Goal: Task Accomplishment & Management: Manage account settings

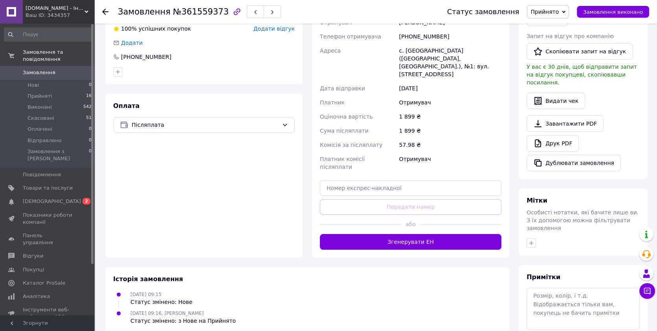
scroll to position [202, 0]
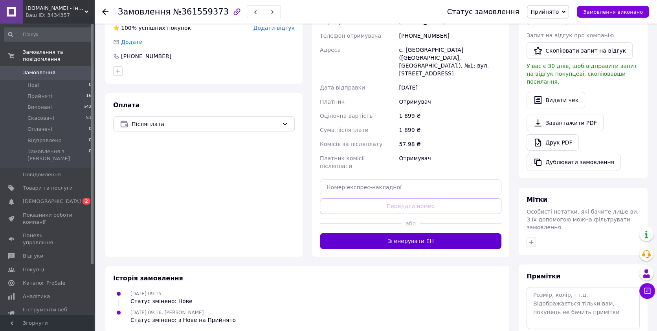
click at [396, 233] on button "Згенерувати ЕН" at bounding box center [411, 241] width 182 height 16
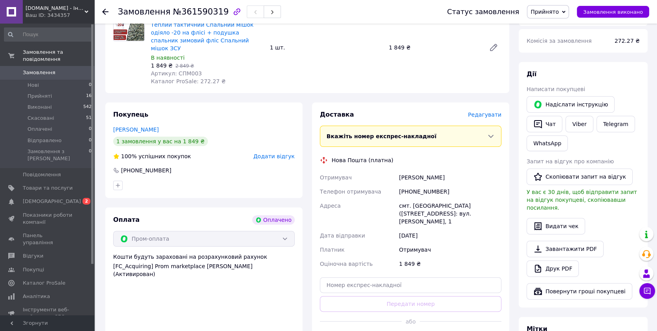
scroll to position [385, 0]
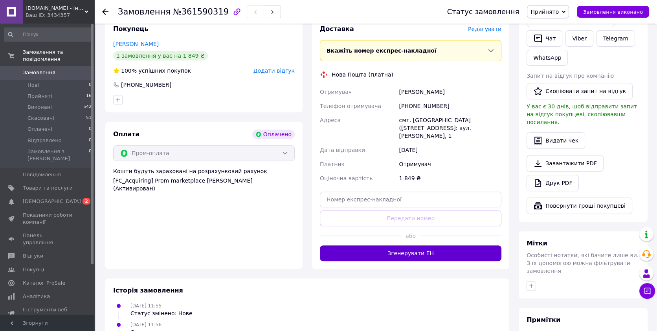
click at [365, 246] on button "Згенерувати ЕН" at bounding box center [411, 254] width 182 height 16
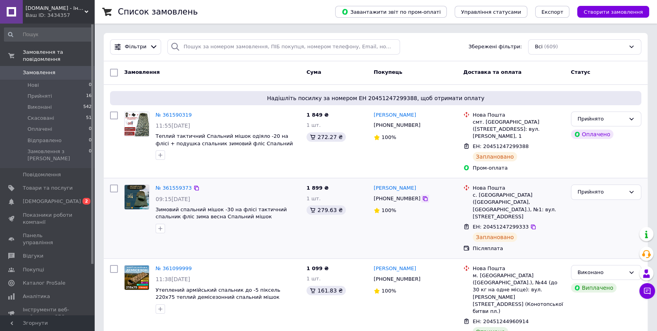
click at [422, 196] on icon at bounding box center [425, 199] width 6 height 6
drag, startPoint x: 305, startPoint y: 180, endPoint x: 318, endPoint y: 183, distance: 13.6
click at [318, 183] on div "1 899 ₴ 1 шт. 279.63 ₴" at bounding box center [336, 219] width 67 height 74
copy span "1 899"
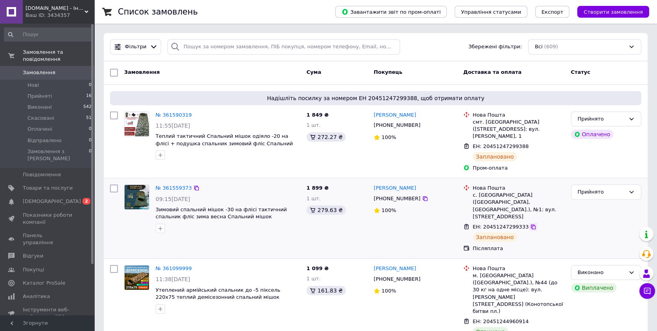
click at [530, 224] on icon at bounding box center [533, 227] width 6 height 6
click at [422, 123] on icon at bounding box center [425, 125] width 6 height 6
drag, startPoint x: 304, startPoint y: 114, endPoint x: 319, endPoint y: 116, distance: 14.7
click at [319, 116] on div "1 849 ₴ 1 шт. 272.27 ₴" at bounding box center [336, 141] width 67 height 67
copy span "1 849"
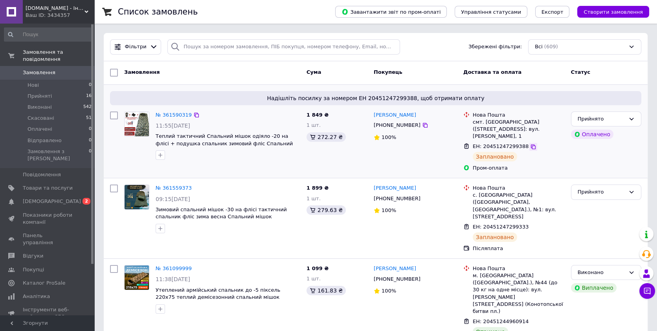
click at [531, 145] on icon at bounding box center [533, 147] width 5 height 5
click at [68, 195] on link "Сповіщення 0 2" at bounding box center [48, 201] width 96 height 13
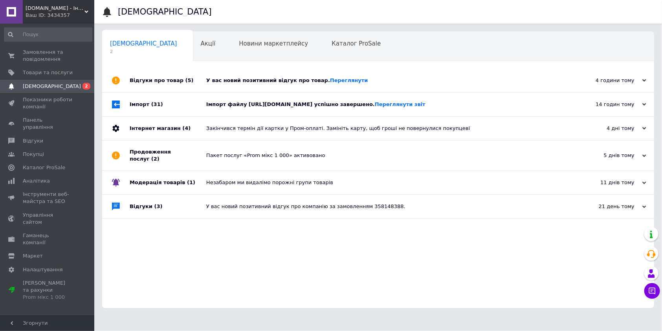
click at [246, 75] on div "У вас новий позитивний відгук про товар. Переглянути" at bounding box center [386, 81] width 361 height 24
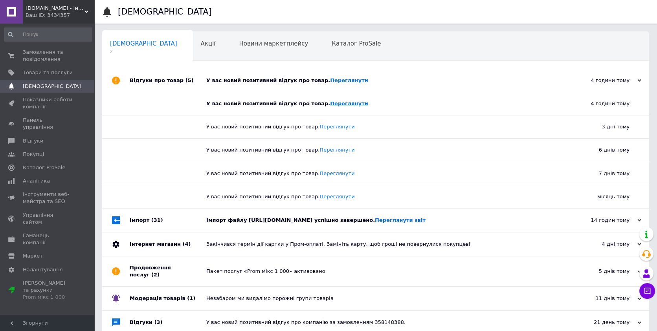
click at [330, 105] on link "Переглянути" at bounding box center [349, 104] width 38 height 6
click at [318, 123] on div "У вас новий позитивний відгук про товар. Переглянути" at bounding box center [378, 126] width 345 height 7
click at [319, 124] on link "Переглянути" at bounding box center [336, 127] width 35 height 6
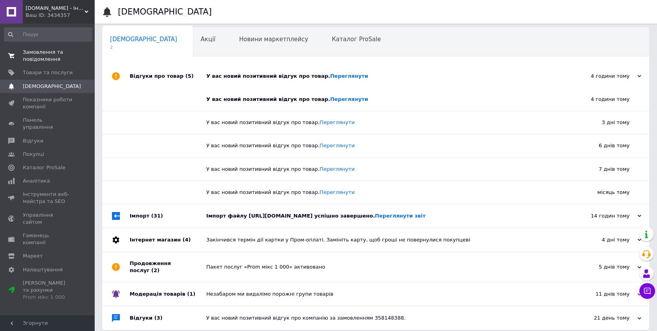
click at [44, 51] on span "Замовлення та повідомлення" at bounding box center [48, 56] width 50 height 14
